Goal: Transaction & Acquisition: Purchase product/service

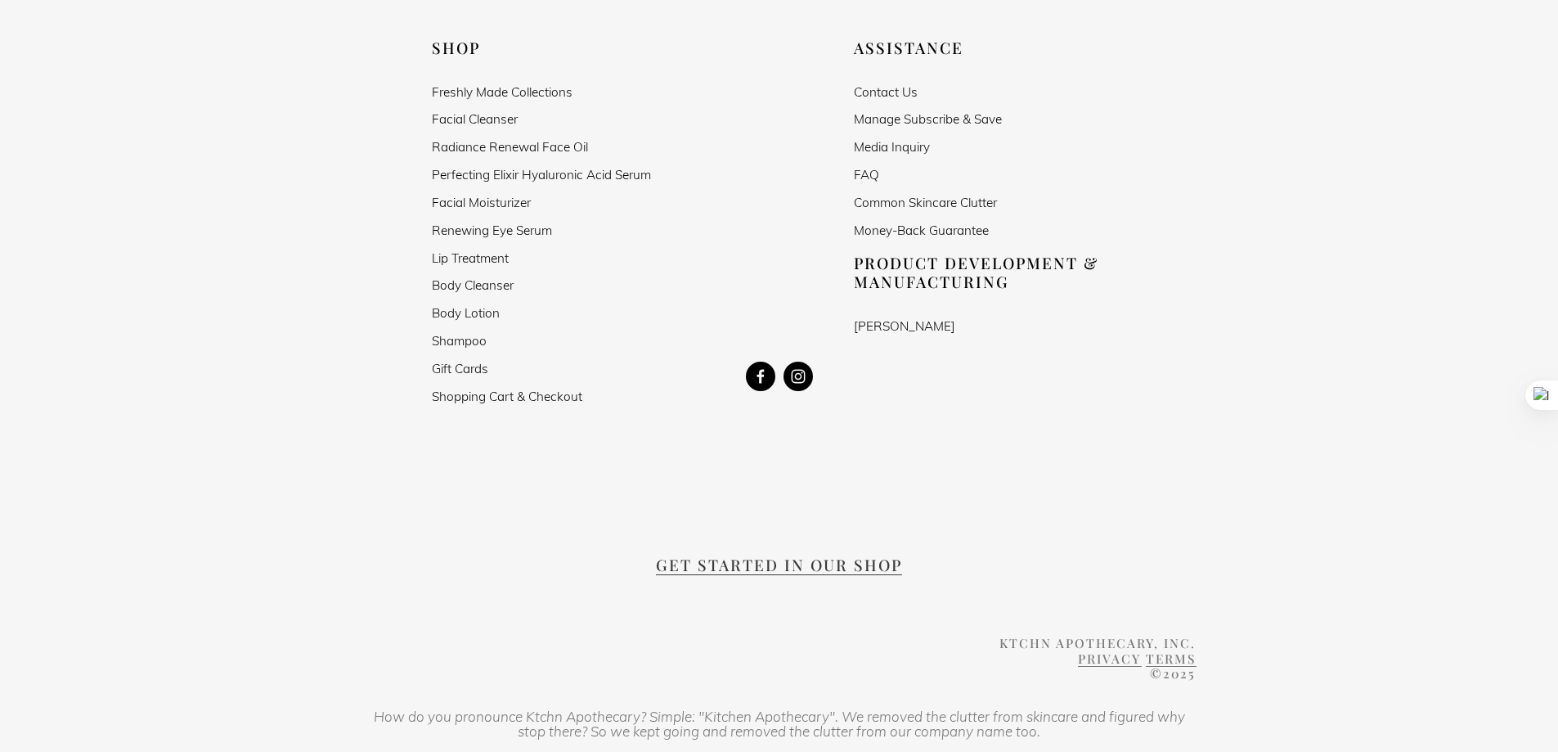
scroll to position [3210, 0]
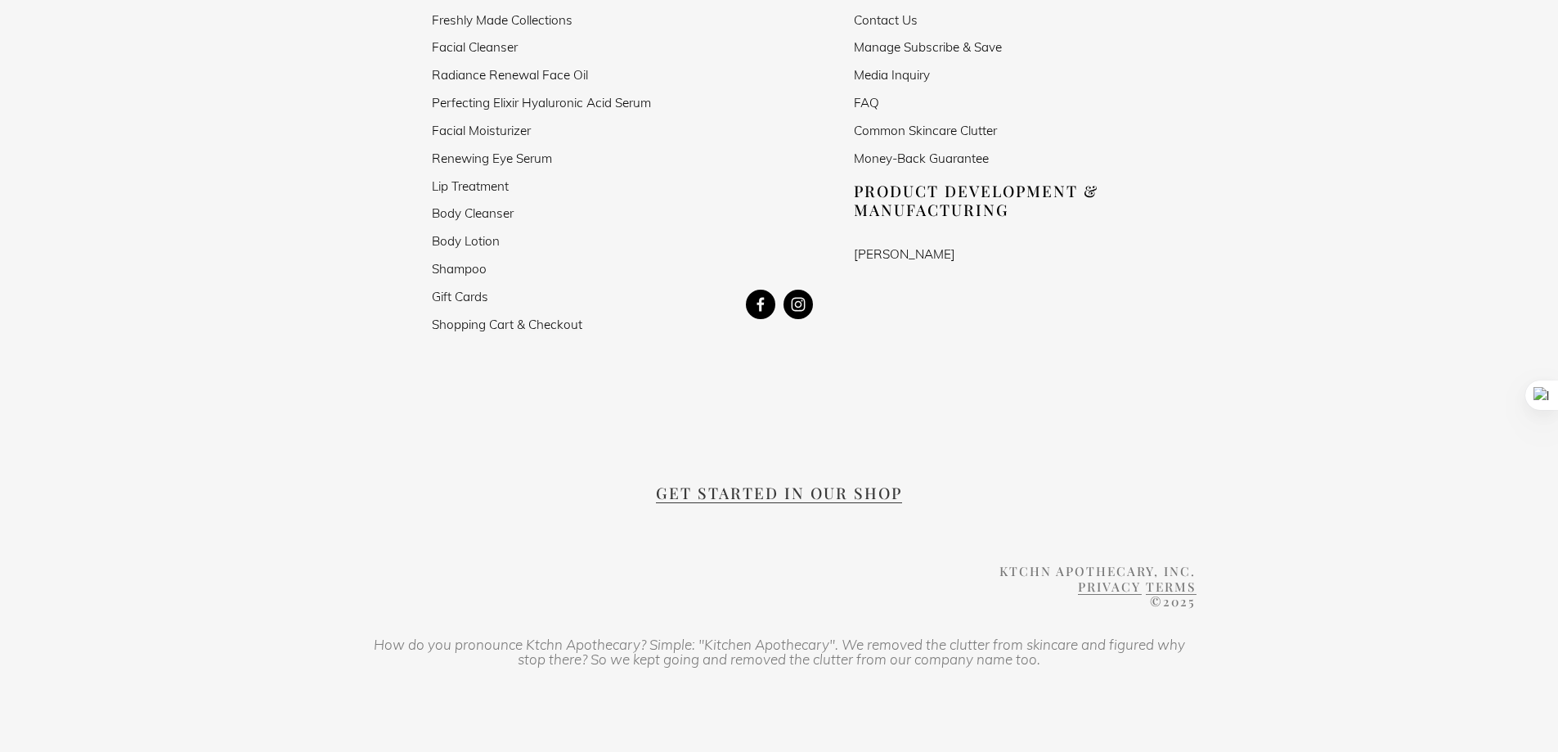
click at [842, 482] on span "Get Started in our Shop" at bounding box center [779, 492] width 246 height 21
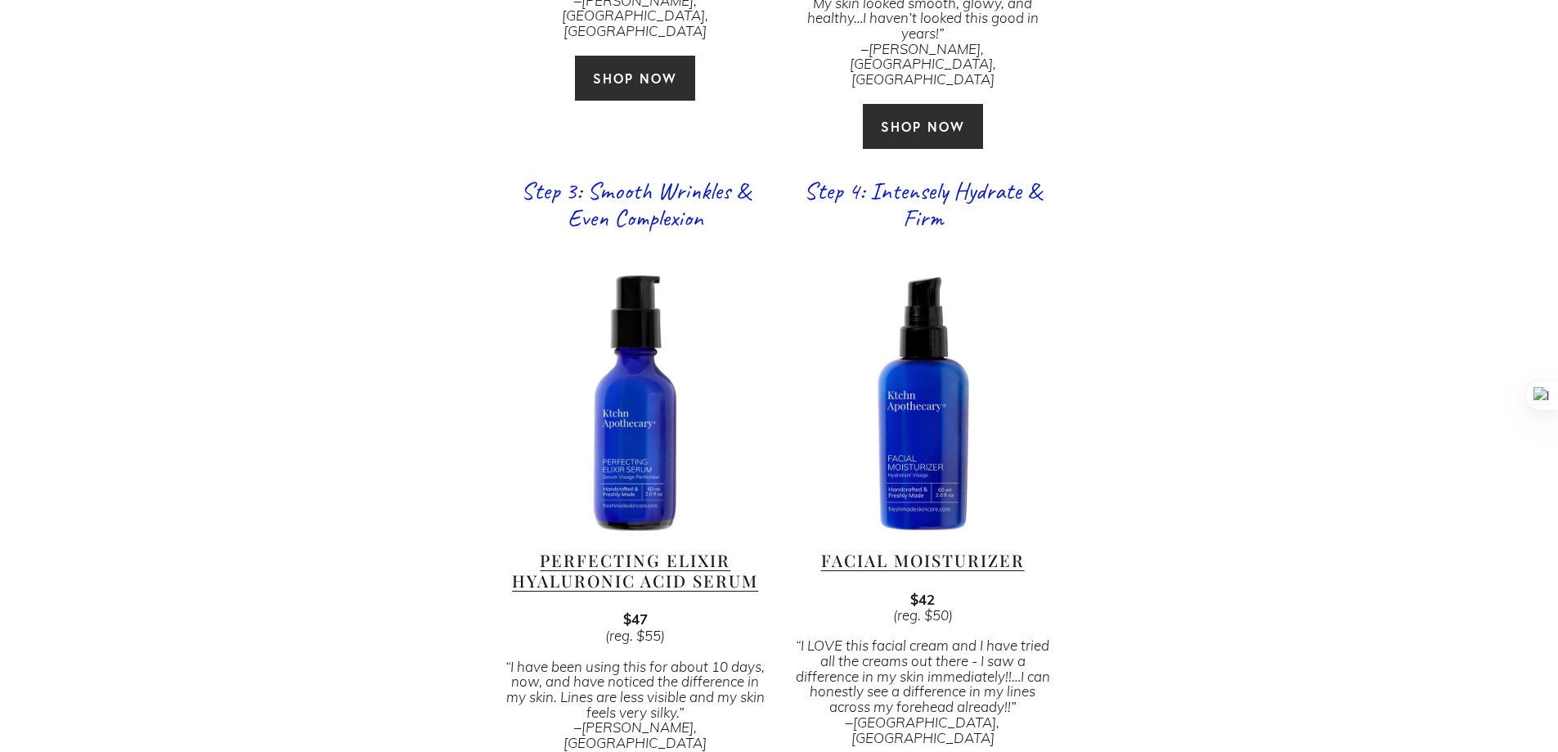
scroll to position [1772, 0]
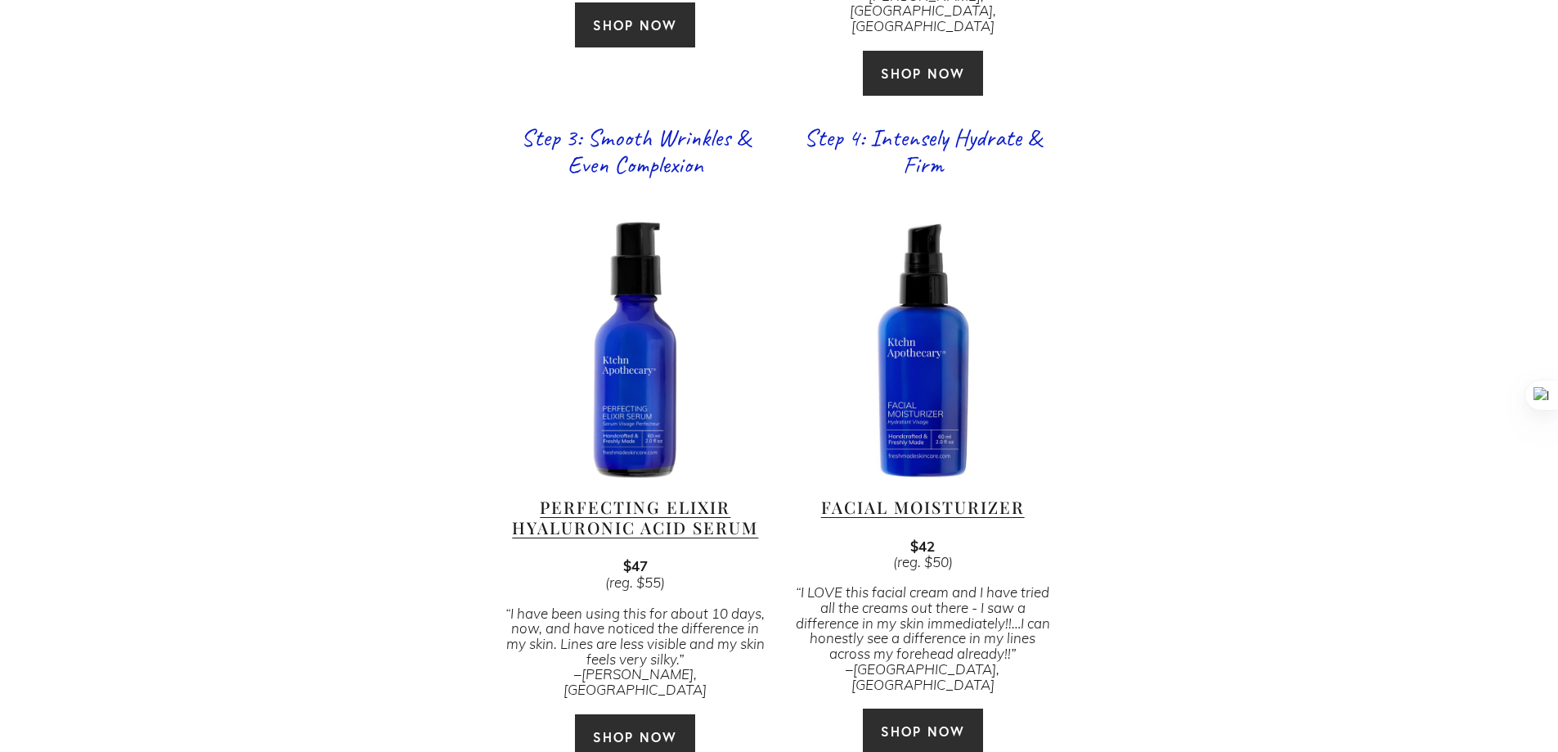
click at [576, 496] on link "Perfecting Elixir Hyaluronic Acid Serum" at bounding box center [635, 517] width 246 height 42
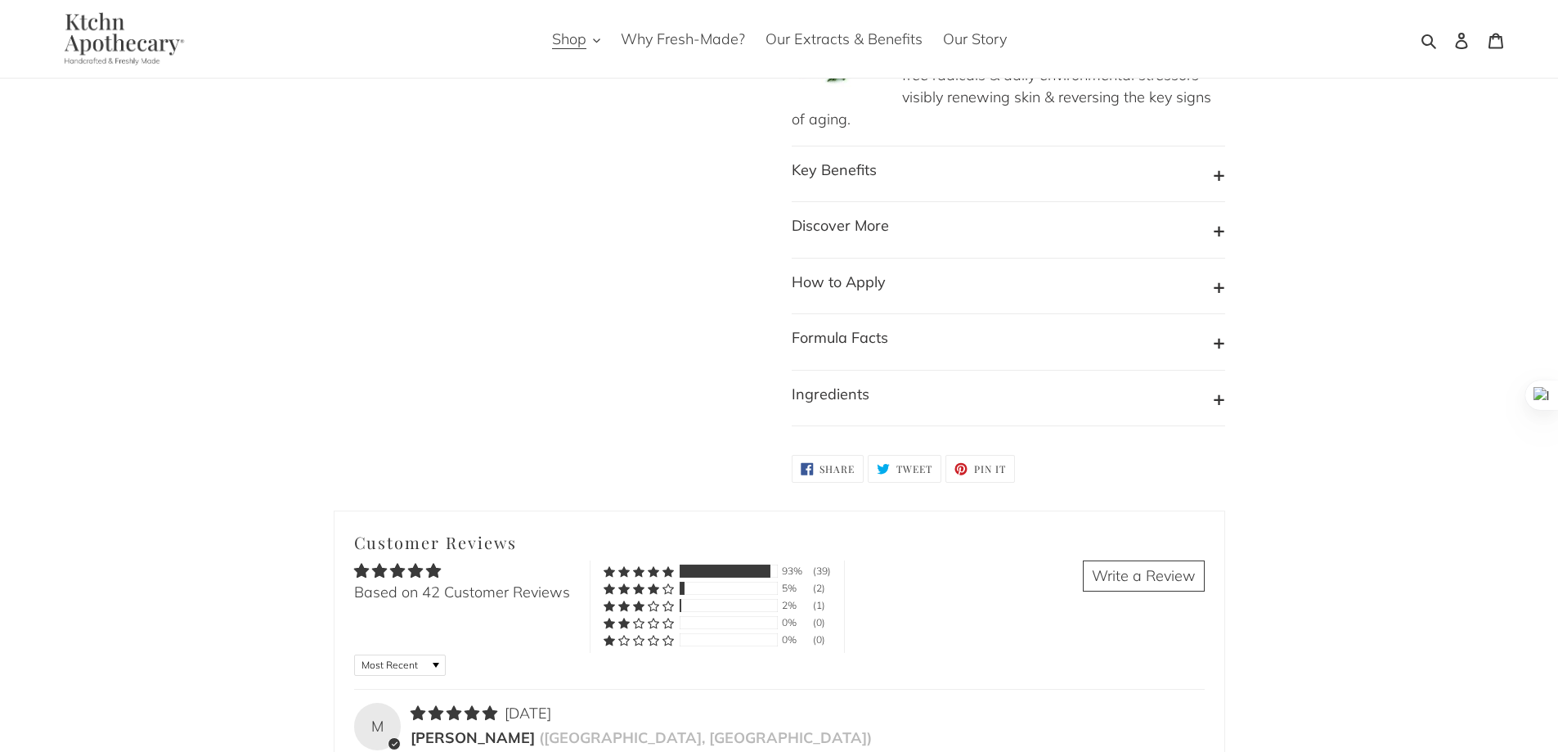
scroll to position [1636, 0]
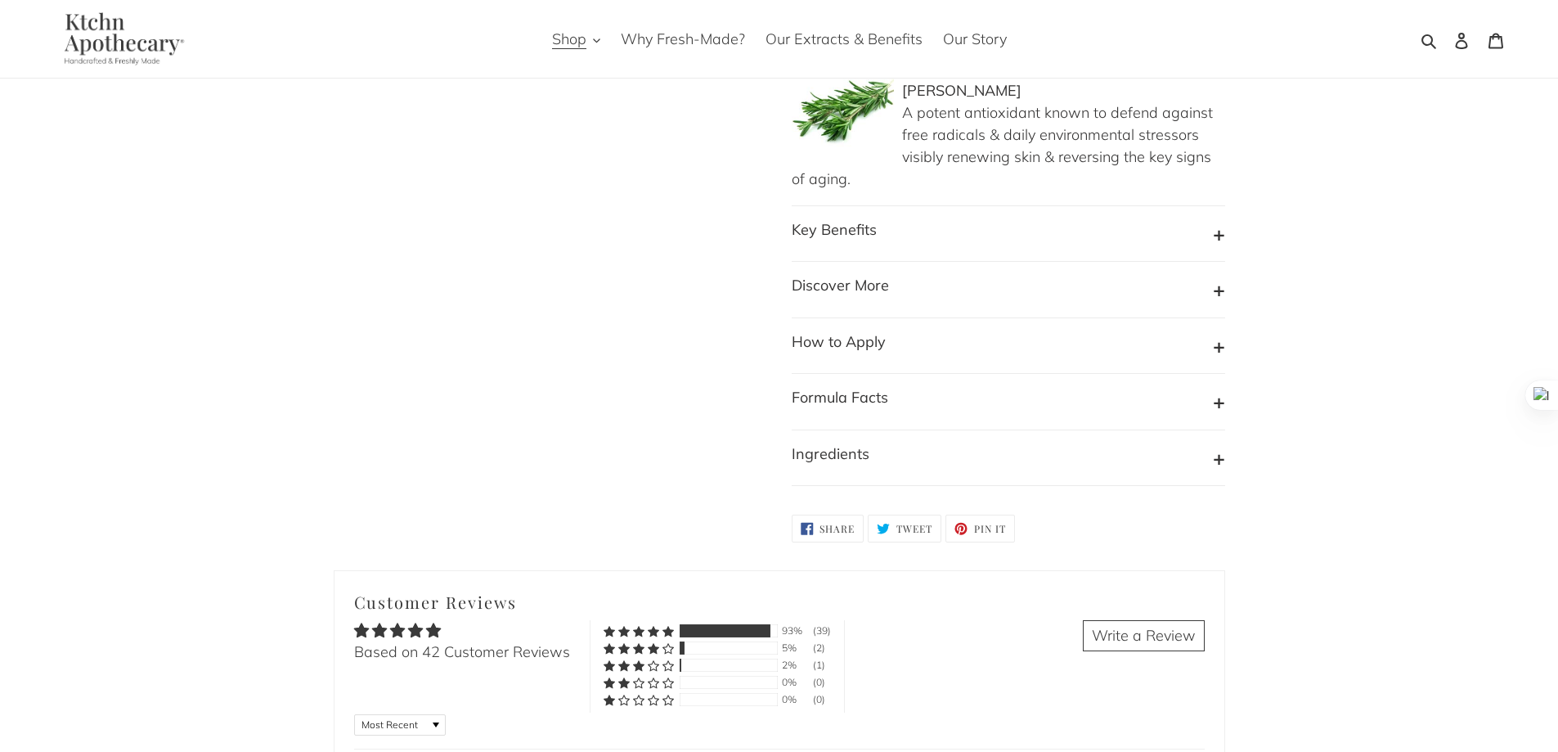
click at [879, 332] on b "How to Apply" at bounding box center [839, 341] width 94 height 19
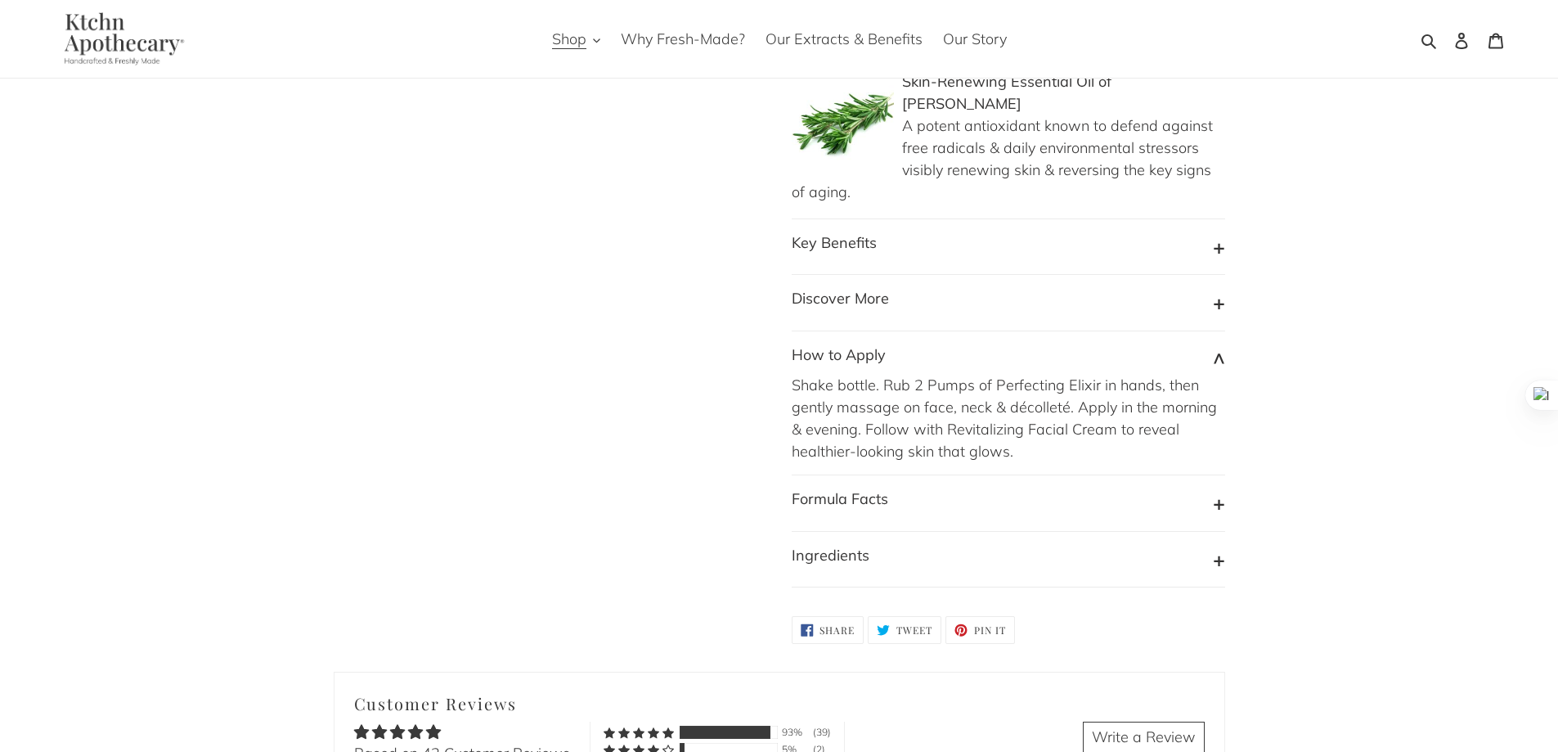
click at [875, 289] on b "Discover More" at bounding box center [840, 298] width 97 height 19
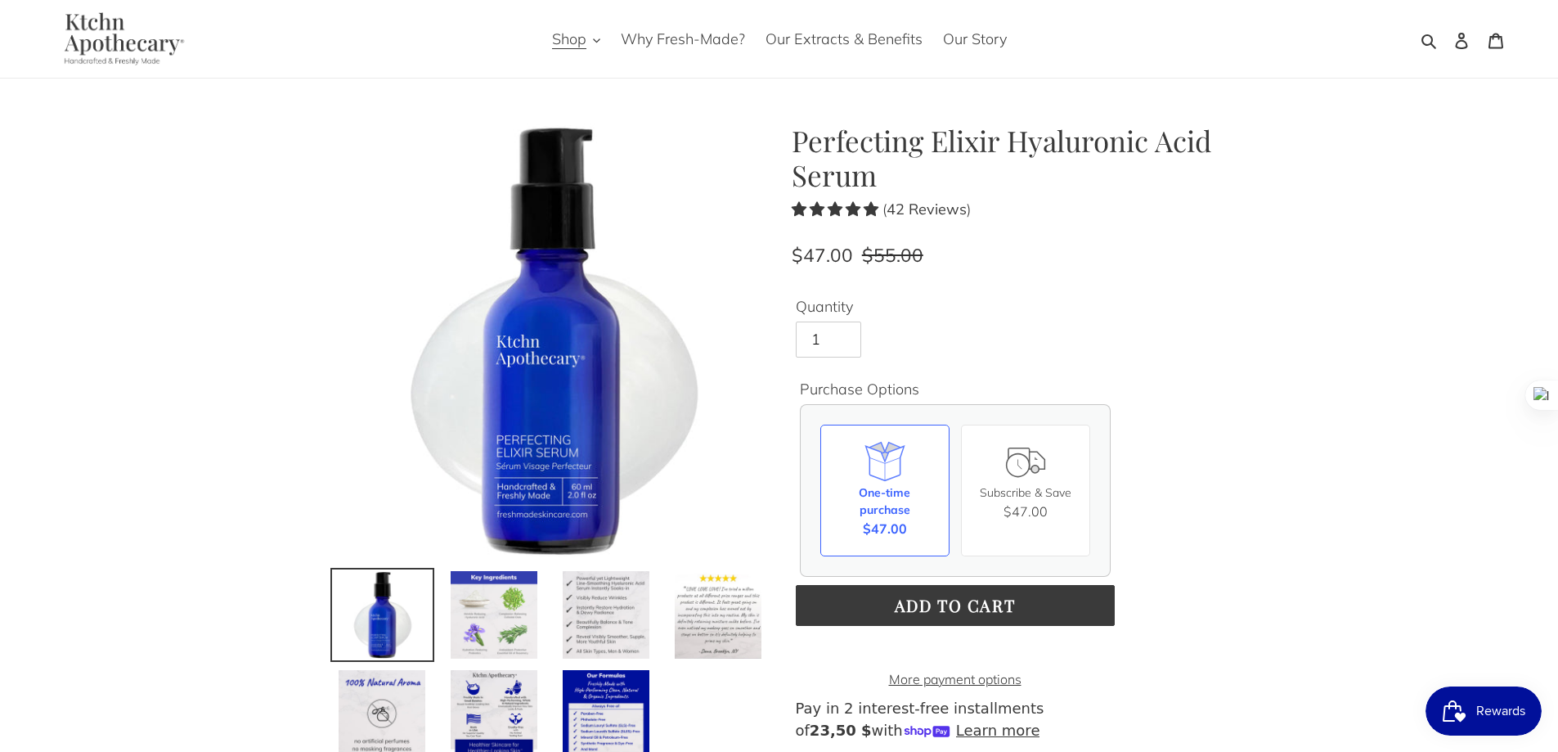
click at [492, 618] on img at bounding box center [494, 614] width 91 height 91
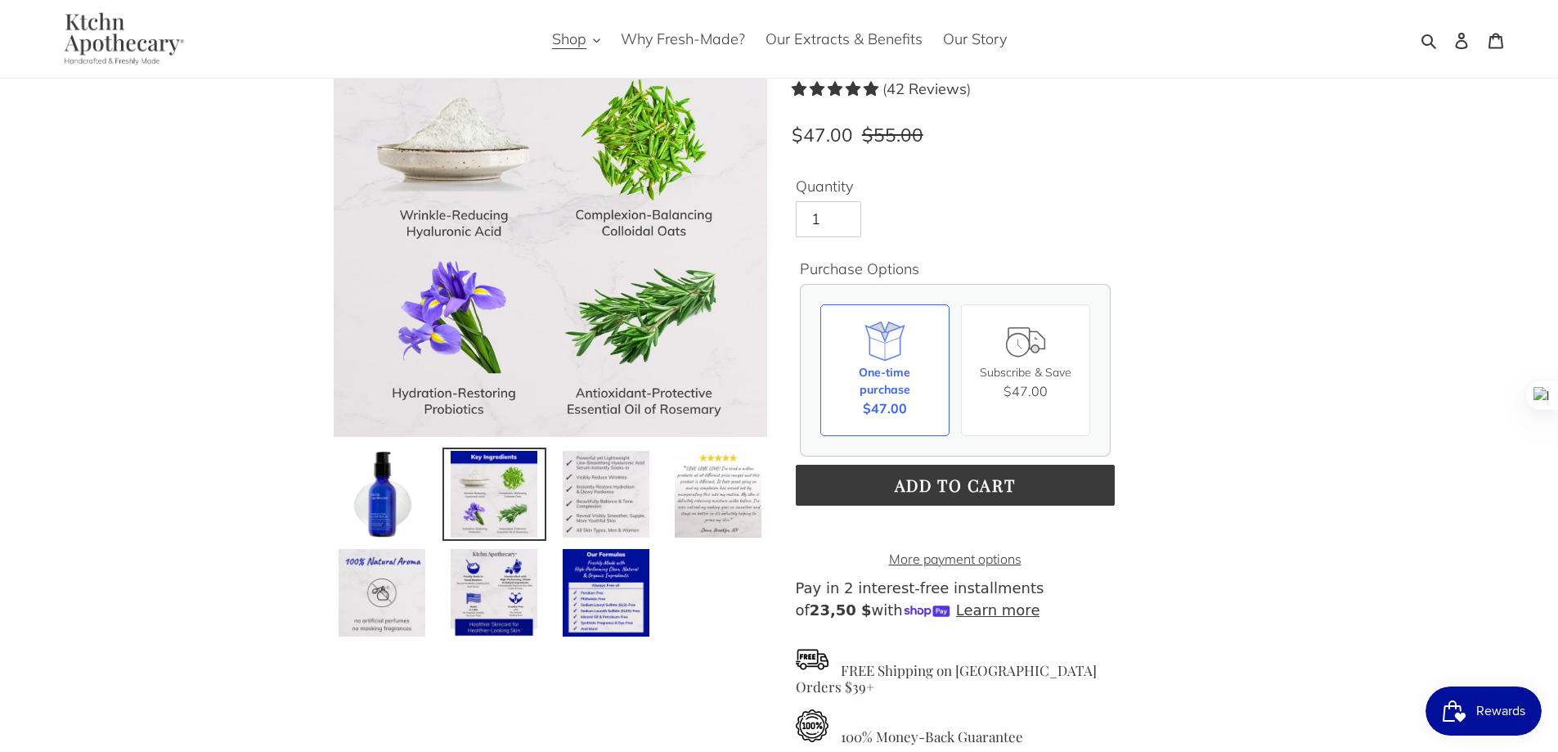
scroll to position [272, 0]
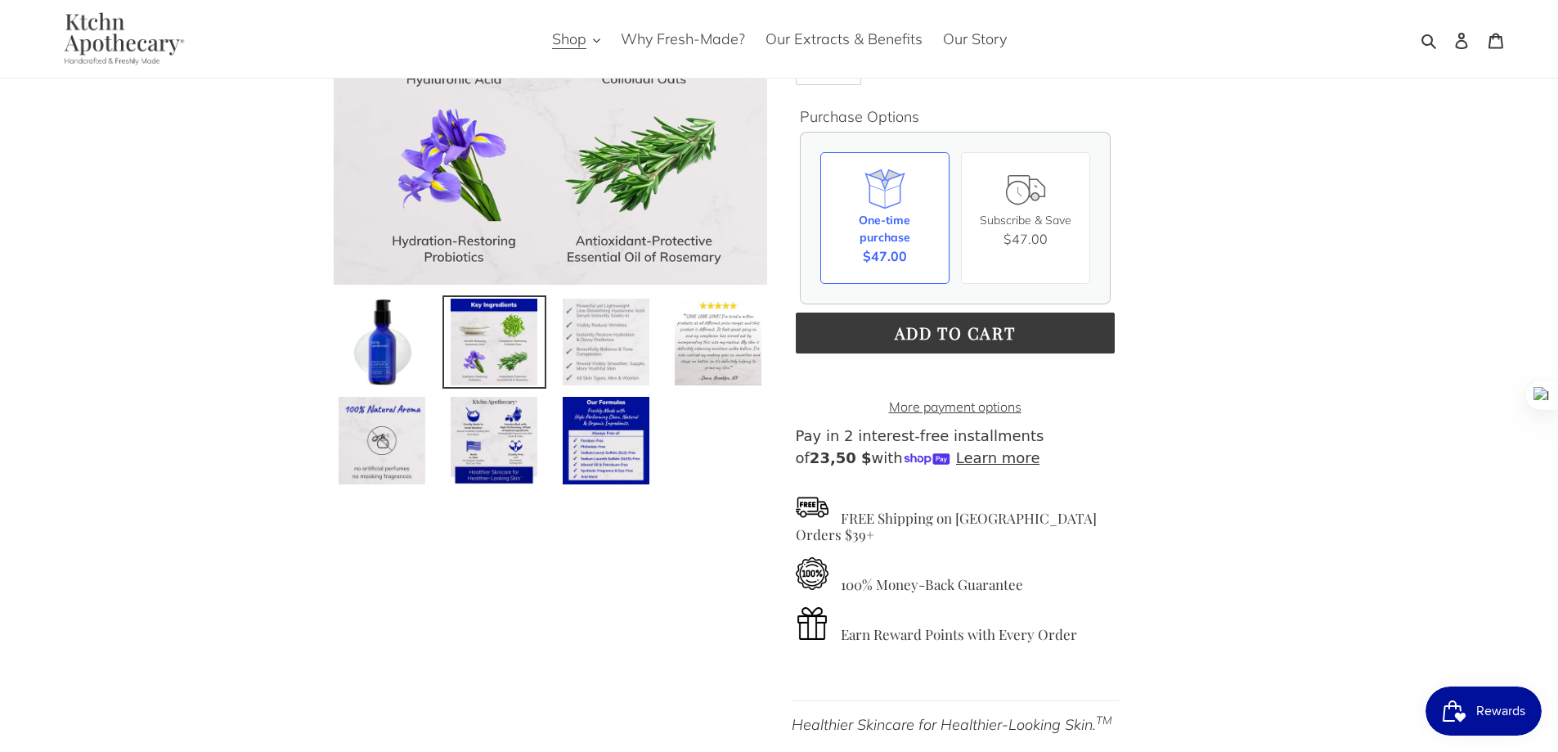
click at [648, 321] on img at bounding box center [606, 342] width 91 height 91
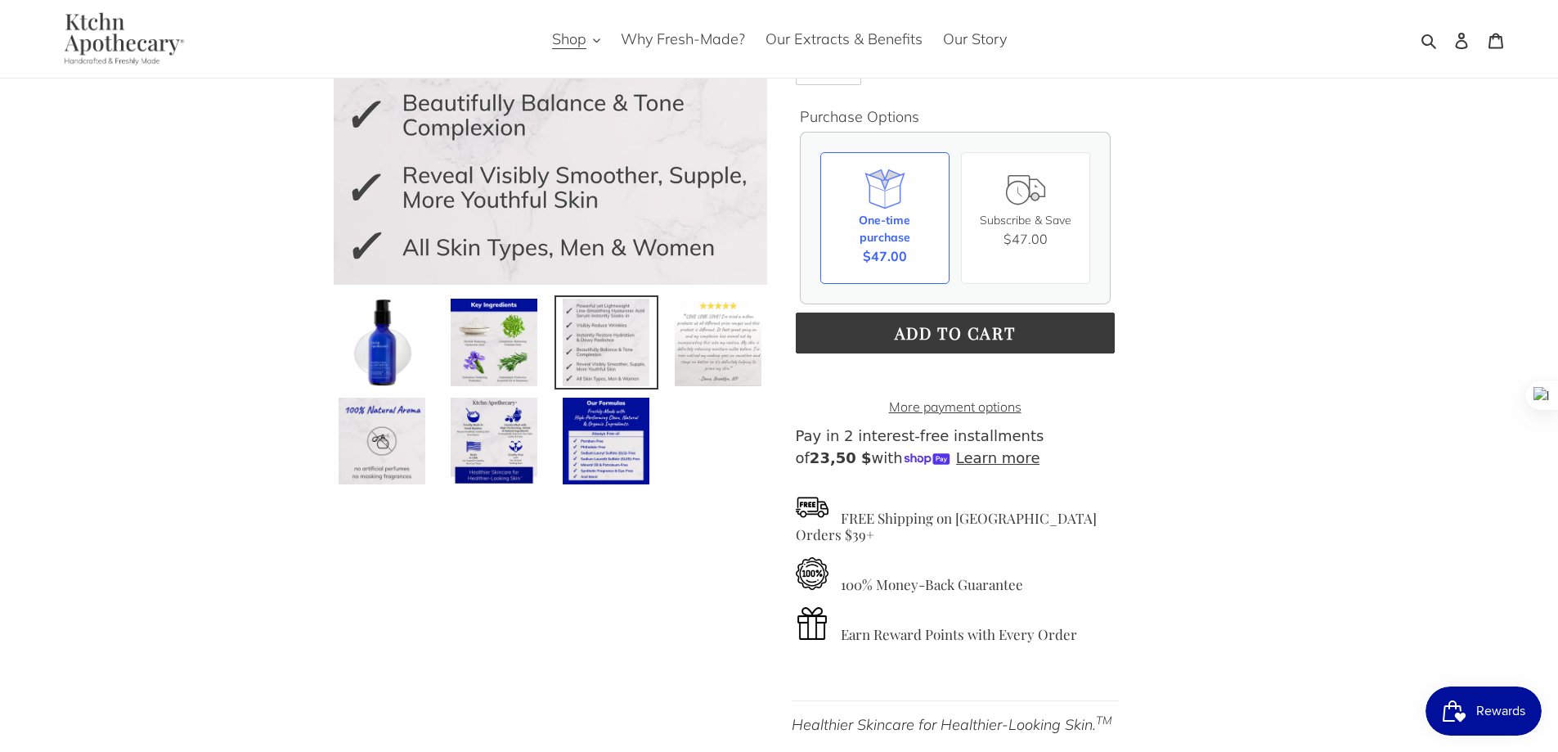
click at [752, 344] on img at bounding box center [718, 342] width 91 height 91
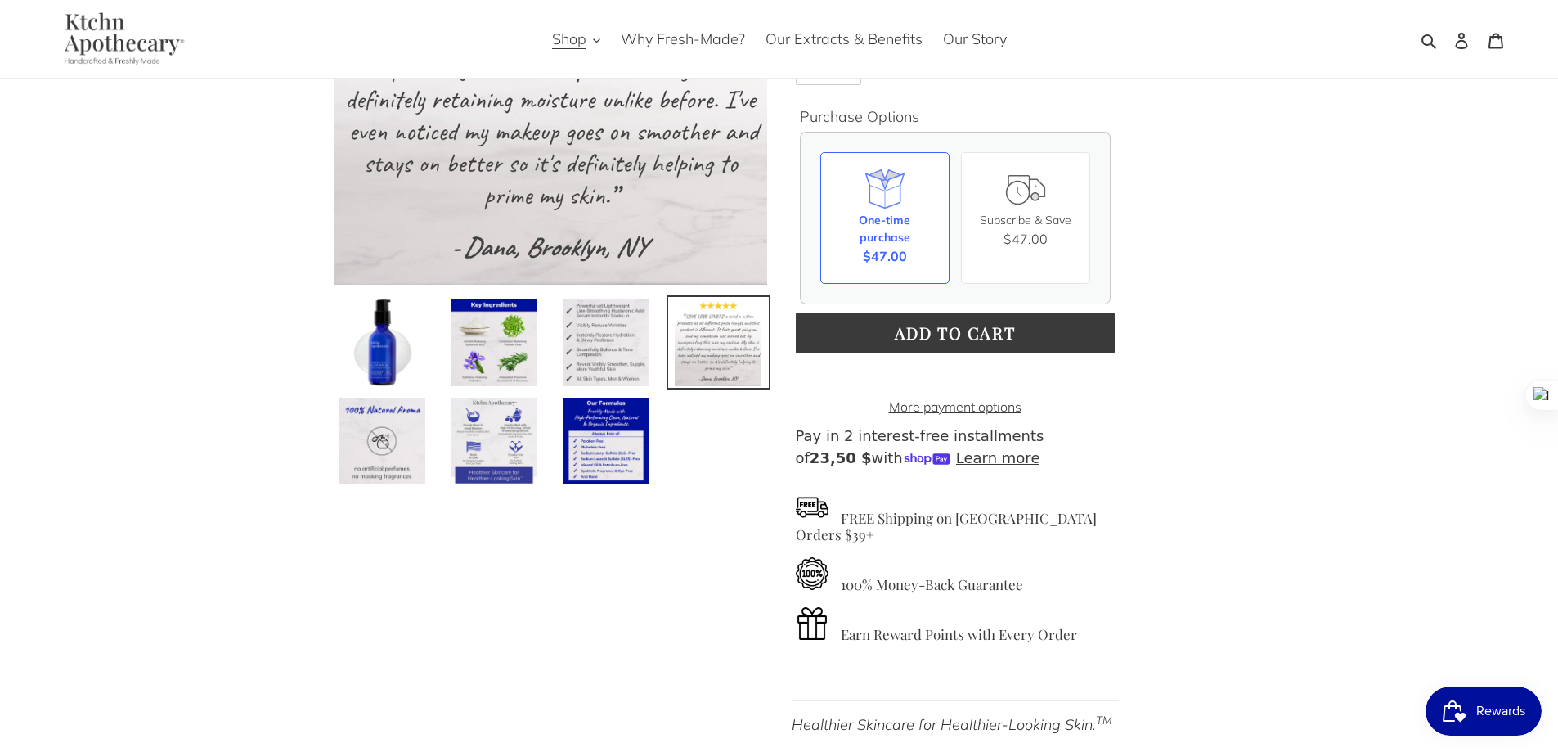
click at [498, 453] on img at bounding box center [494, 441] width 91 height 91
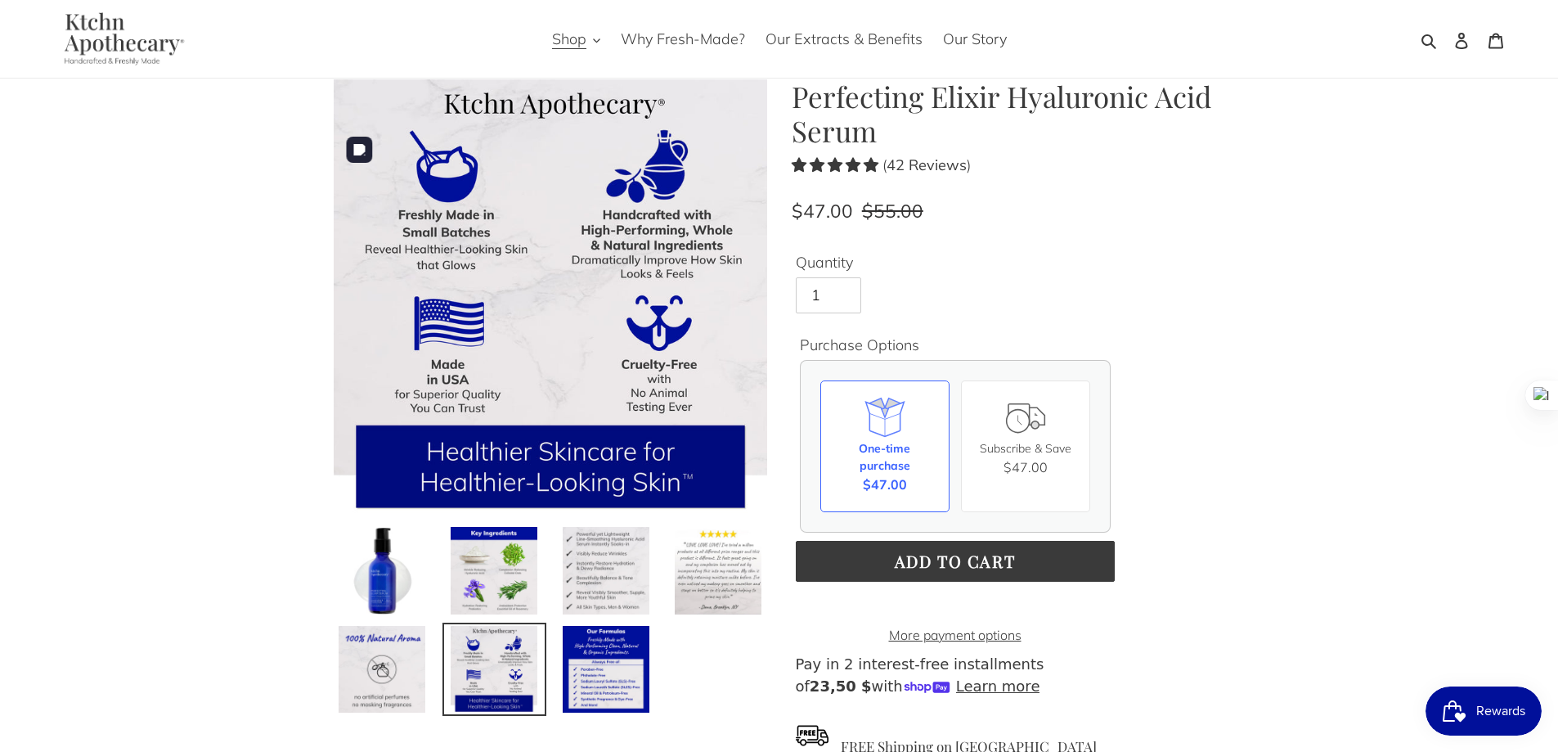
scroll to position [0, 0]
